Goal: Find specific page/section

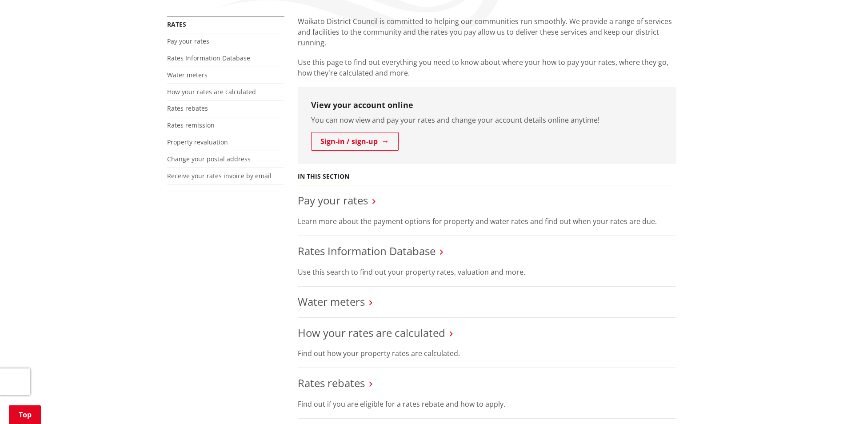
scroll to position [222, 0]
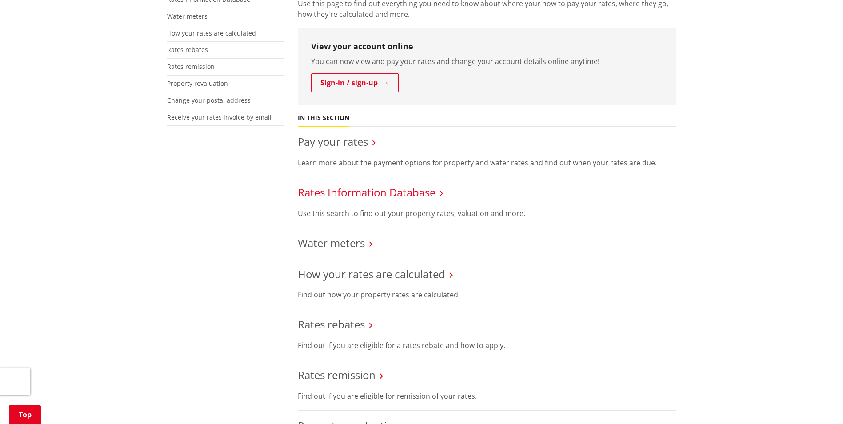
click at [400, 192] on link "Rates Information Database" at bounding box center [367, 192] width 138 height 15
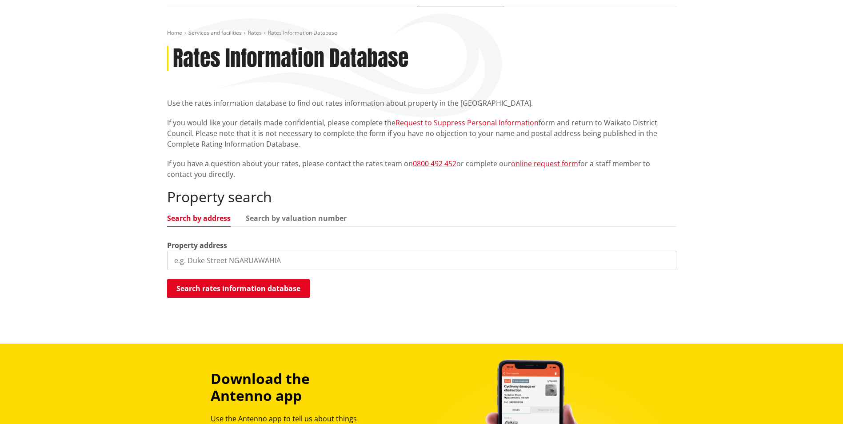
scroll to position [89, 0]
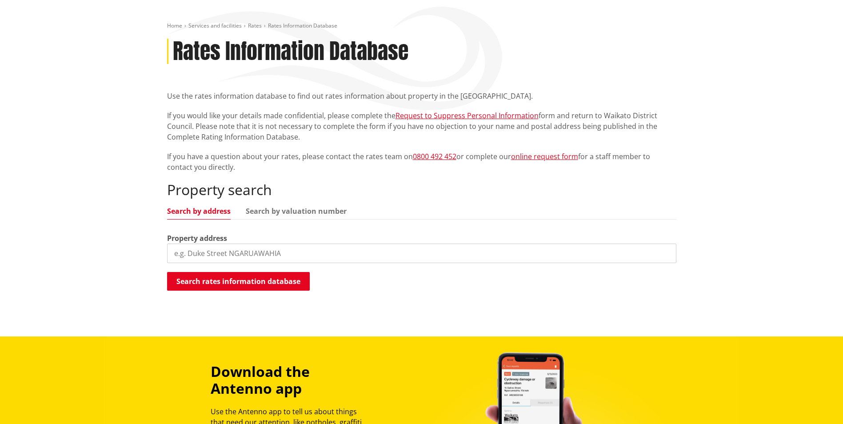
click at [247, 254] on input "search" at bounding box center [421, 253] width 509 height 20
paste input "[STREET_ADDRESS]"
click at [254, 275] on button "Search rates information database" at bounding box center [238, 281] width 143 height 19
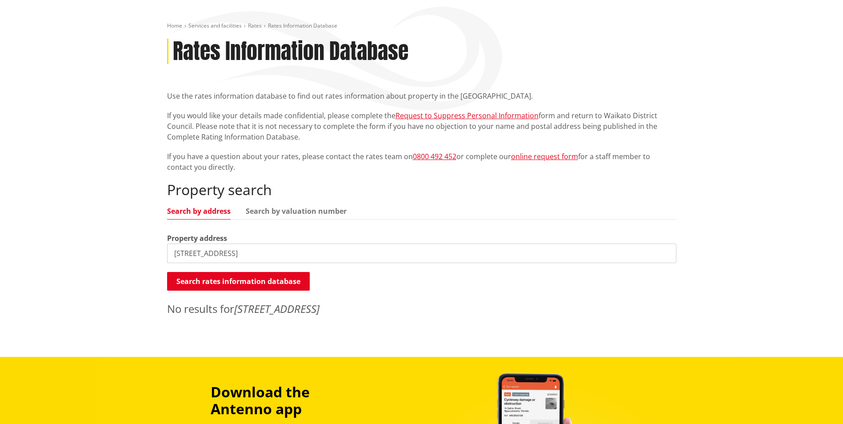
click at [271, 255] on input "[STREET_ADDRESS]" at bounding box center [421, 253] width 509 height 20
drag, startPoint x: 288, startPoint y: 252, endPoint x: 244, endPoint y: 255, distance: 44.6
click at [244, 255] on input "[STREET_ADDRESS]" at bounding box center [421, 253] width 509 height 20
click at [245, 283] on button "Search rates information database" at bounding box center [238, 281] width 143 height 19
click at [187, 250] on input "[STREET_ADDRESS]" at bounding box center [421, 253] width 509 height 20
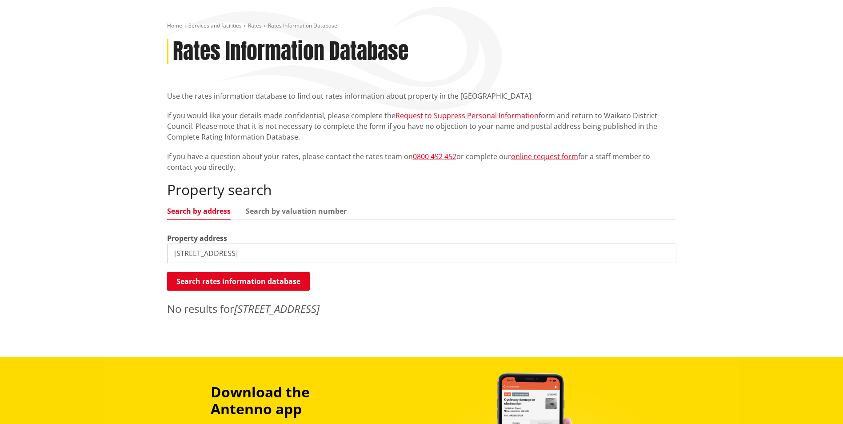
type input "[STREET_ADDRESS]"
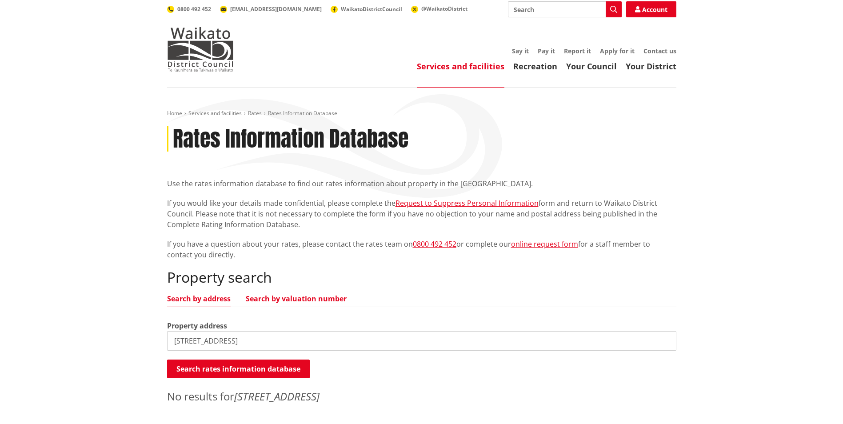
scroll to position [0, 0]
